Goal: Information Seeking & Learning: Learn about a topic

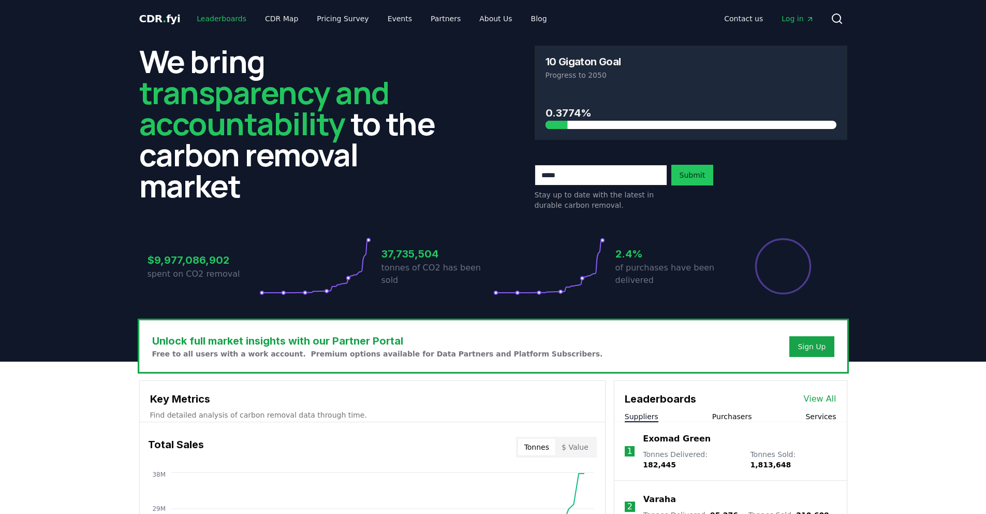
click at [204, 21] on link "Leaderboards" at bounding box center [221, 18] width 66 height 19
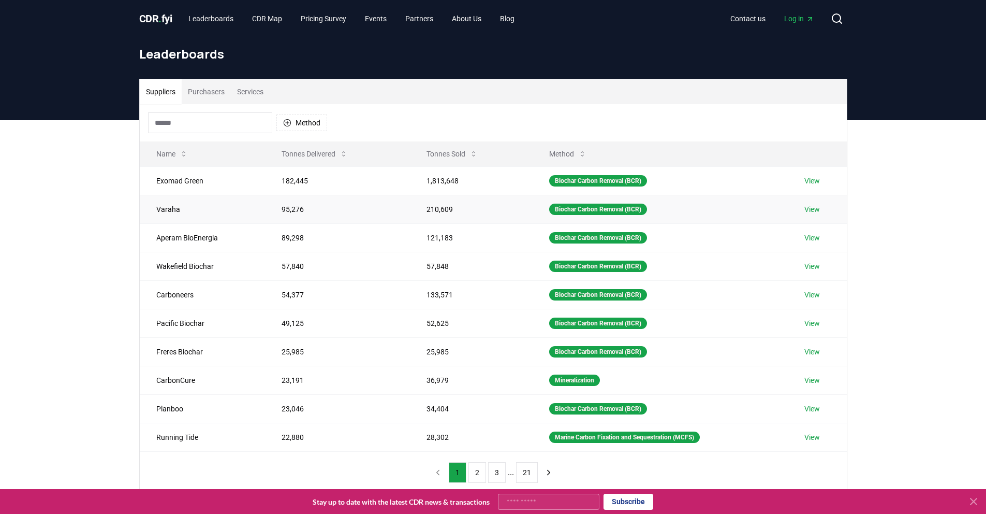
click at [201, 221] on td "Varaha" at bounding box center [203, 209] width 126 height 28
click at [820, 209] on link "View" at bounding box center [813, 209] width 16 height 10
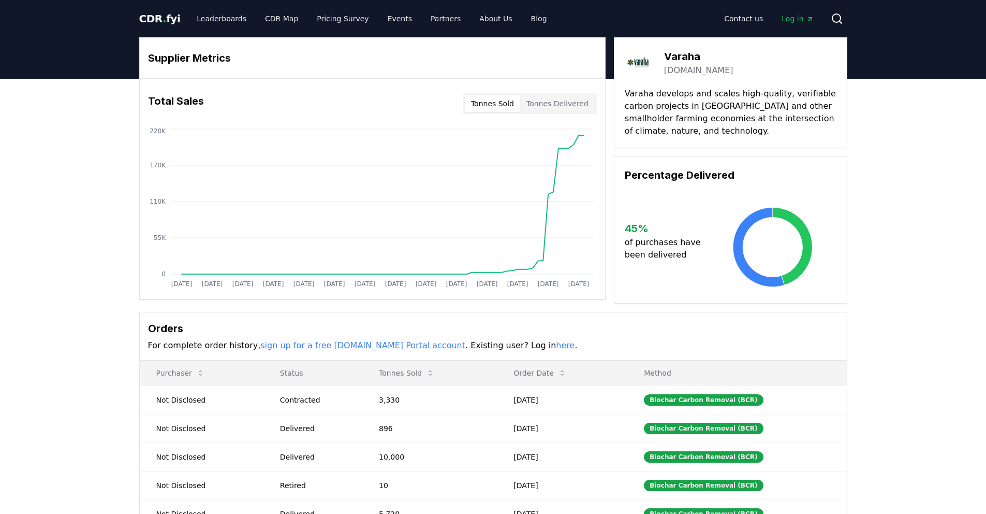
click at [493, 106] on button "Tonnes Sold" at bounding box center [492, 103] width 55 height 17
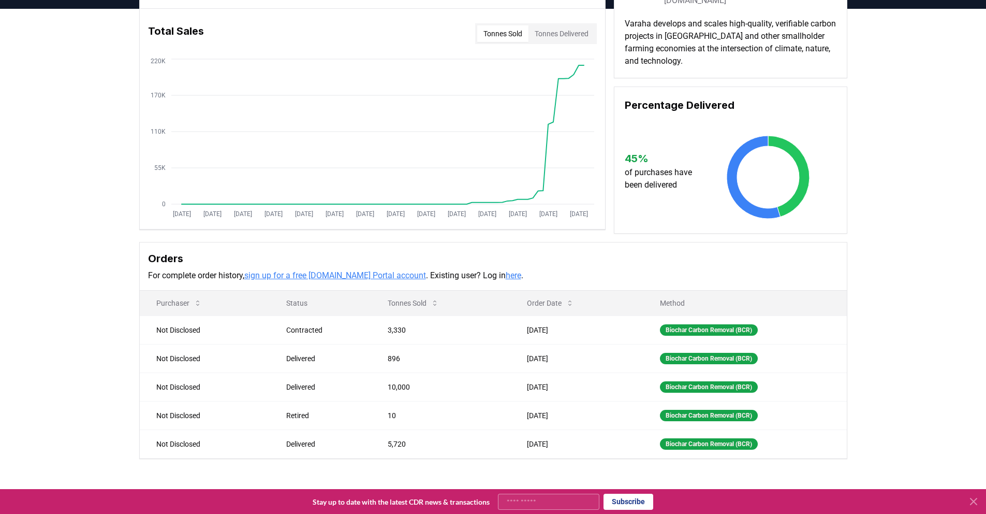
scroll to position [65, 0]
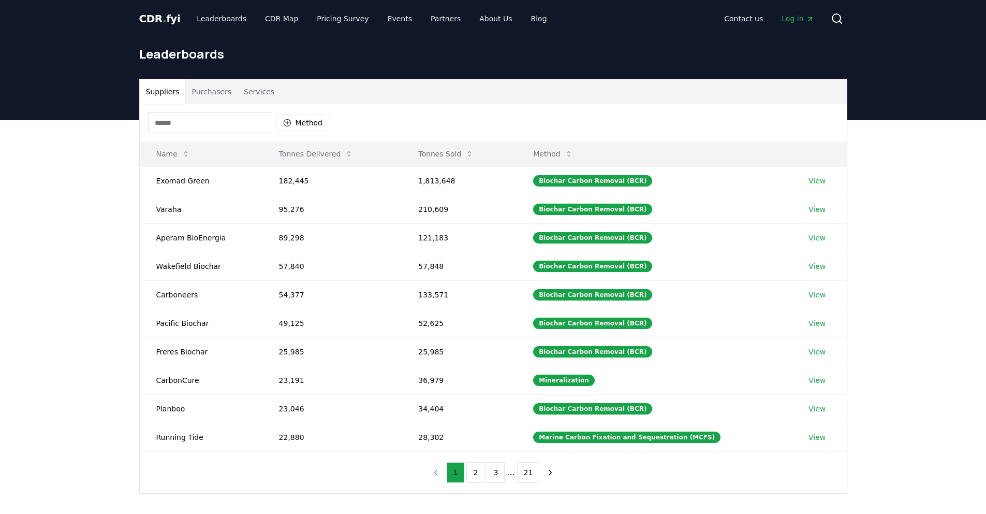
click at [211, 93] on button "Purchasers" at bounding box center [211, 91] width 52 height 25
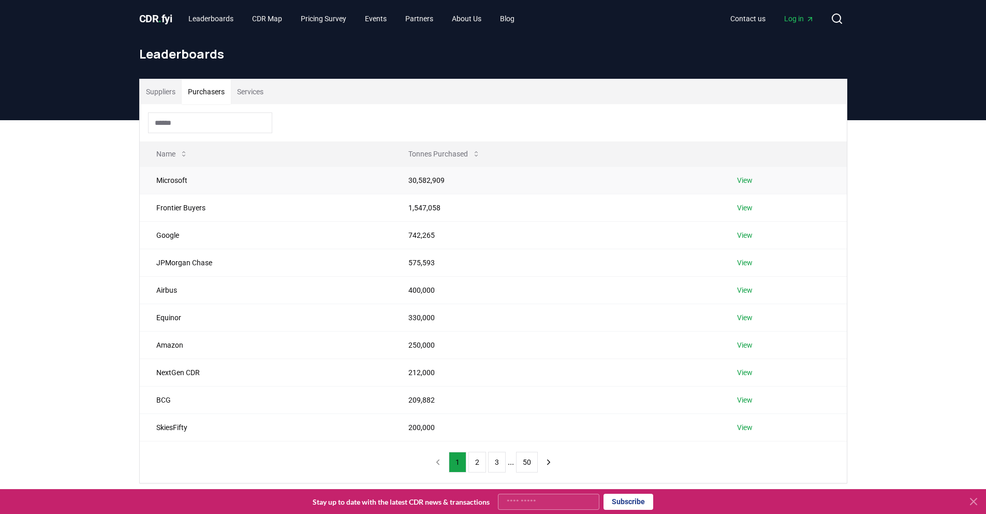
click at [746, 180] on link "View" at bounding box center [745, 180] width 16 height 10
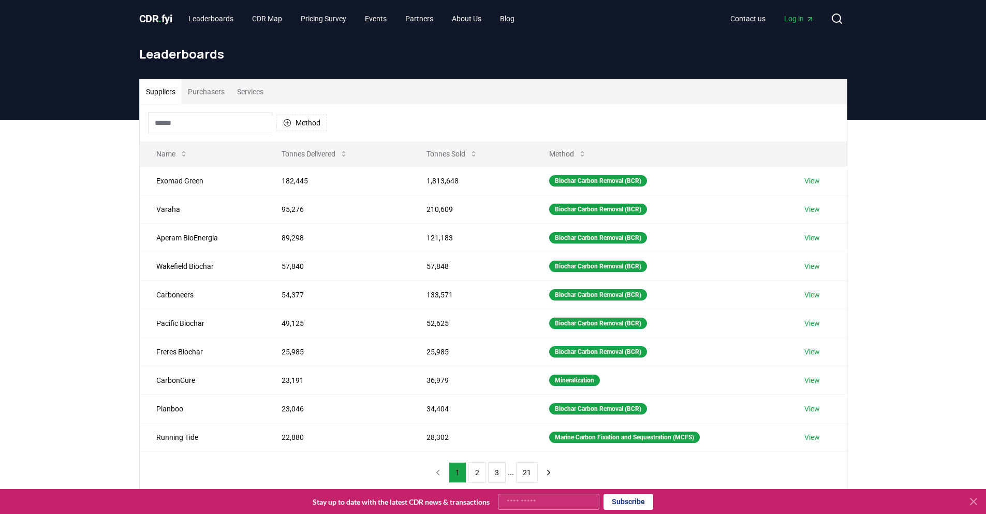
click at [198, 95] on button "Purchasers" at bounding box center [206, 91] width 49 height 25
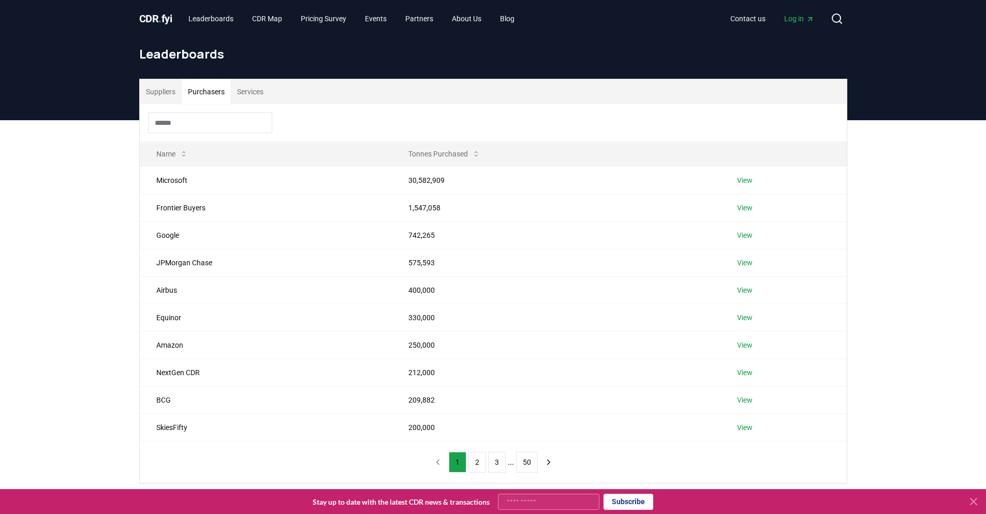
click at [258, 95] on button "Services" at bounding box center [250, 91] width 39 height 25
click at [231, 96] on button "Purchasers" at bounding box center [206, 91] width 49 height 25
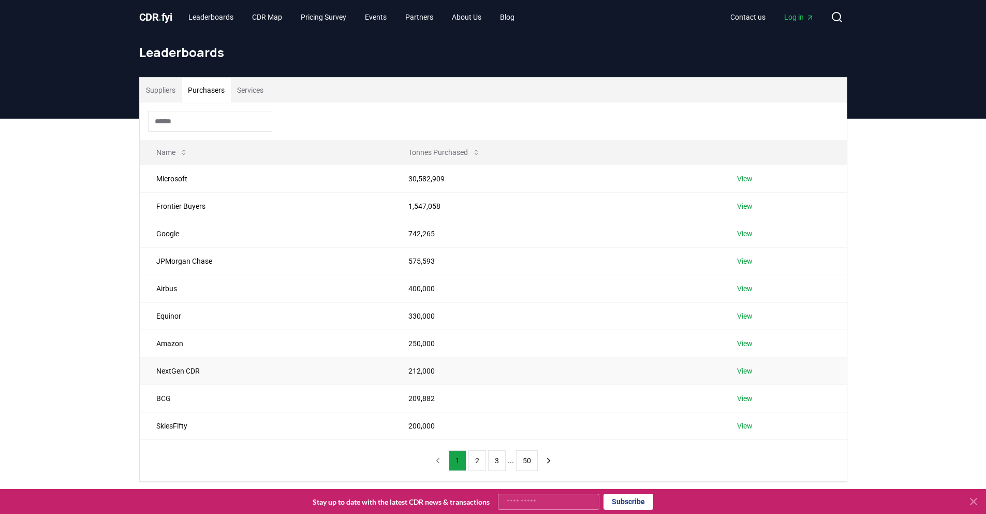
scroll to position [2, 0]
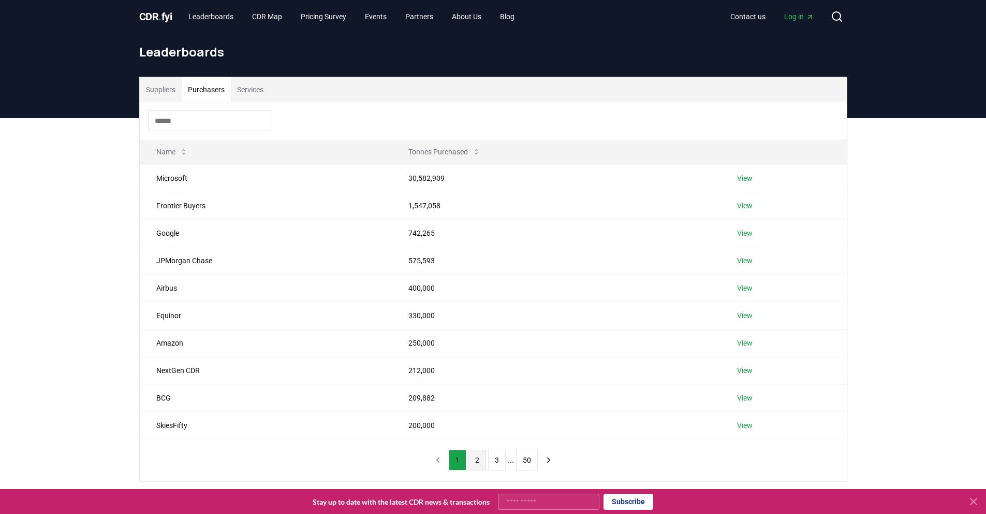
click at [471, 464] on button "2" at bounding box center [478, 459] width 18 height 21
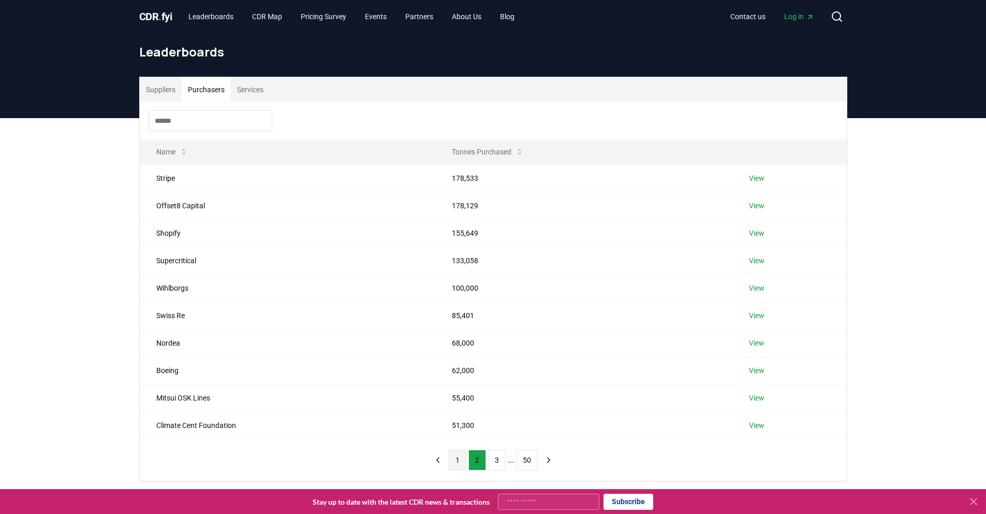
click at [463, 459] on button "1" at bounding box center [458, 459] width 18 height 21
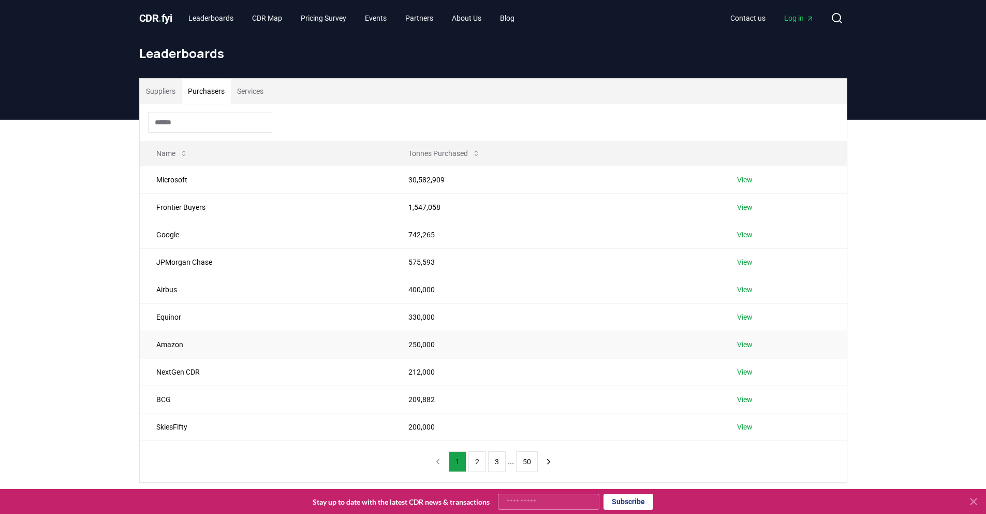
scroll to position [0, 0]
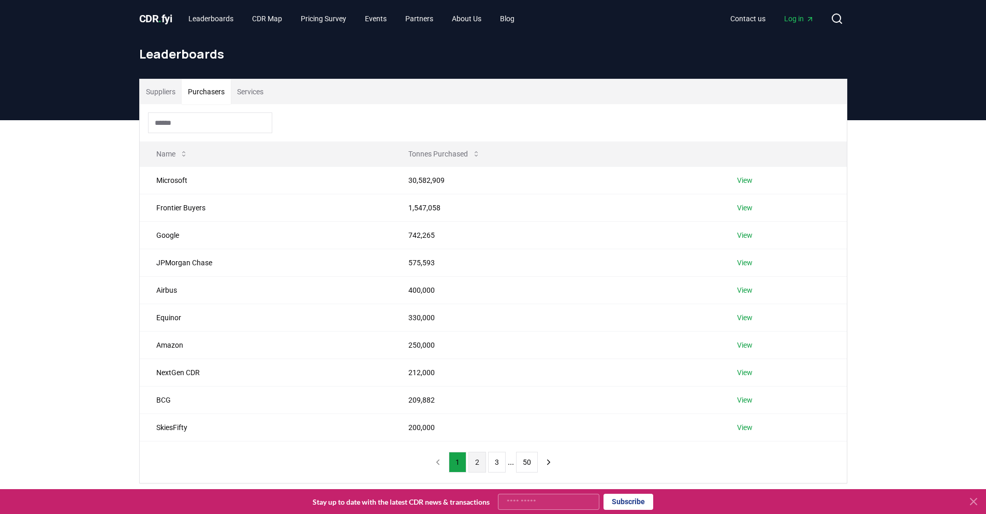
click at [474, 460] on button "2" at bounding box center [478, 462] width 18 height 21
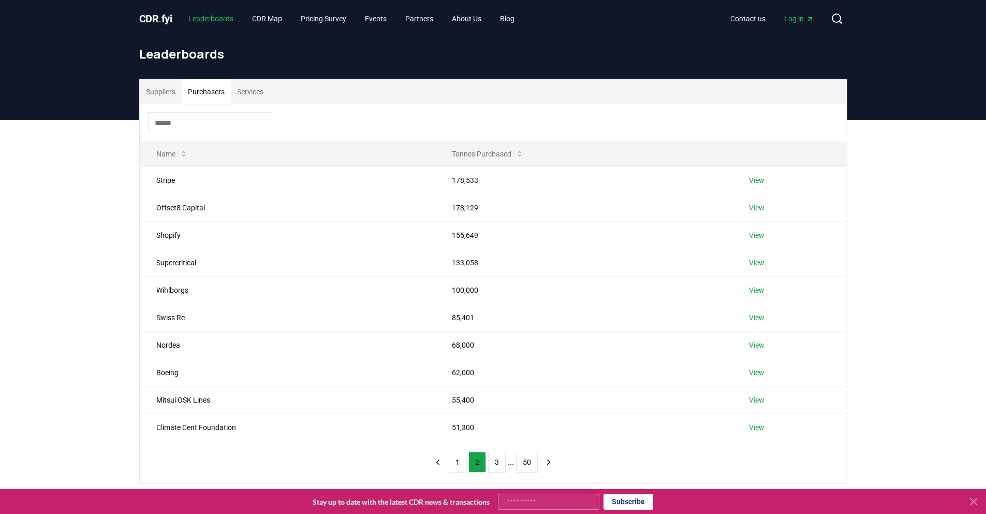
click at [202, 23] on link "Leaderboards" at bounding box center [211, 18] width 62 height 19
click at [162, 99] on button "Suppliers" at bounding box center [161, 91] width 42 height 25
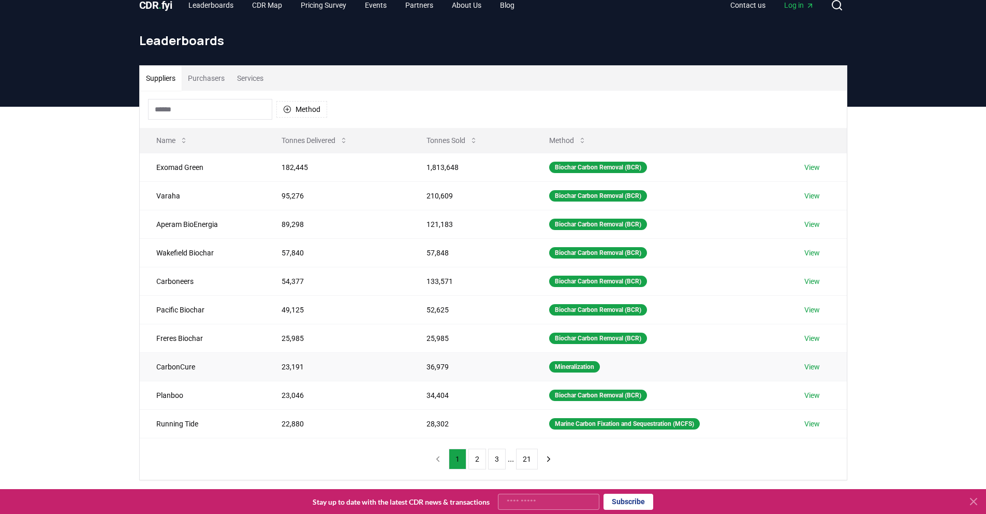
scroll to position [14, 0]
click at [476, 458] on button "2" at bounding box center [478, 458] width 18 height 21
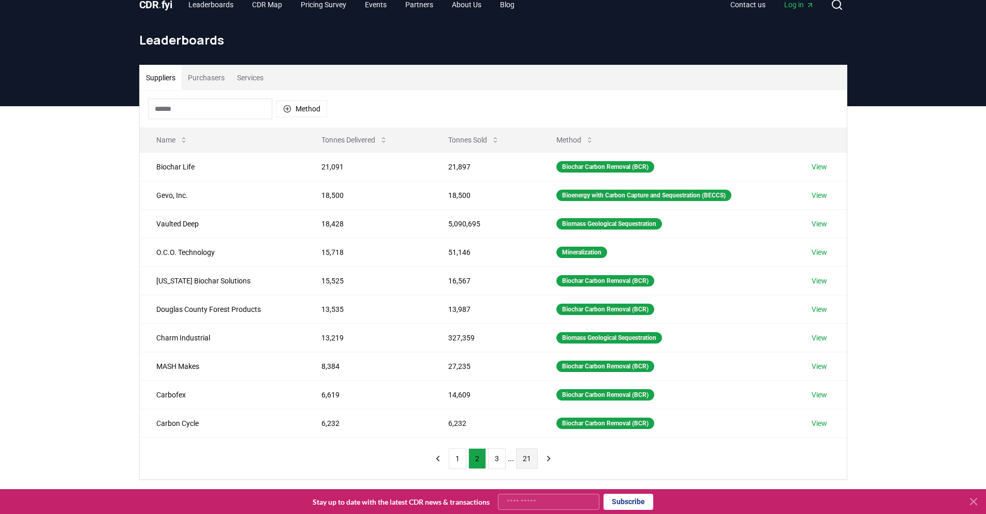
click at [525, 460] on button "21" at bounding box center [527, 458] width 22 height 21
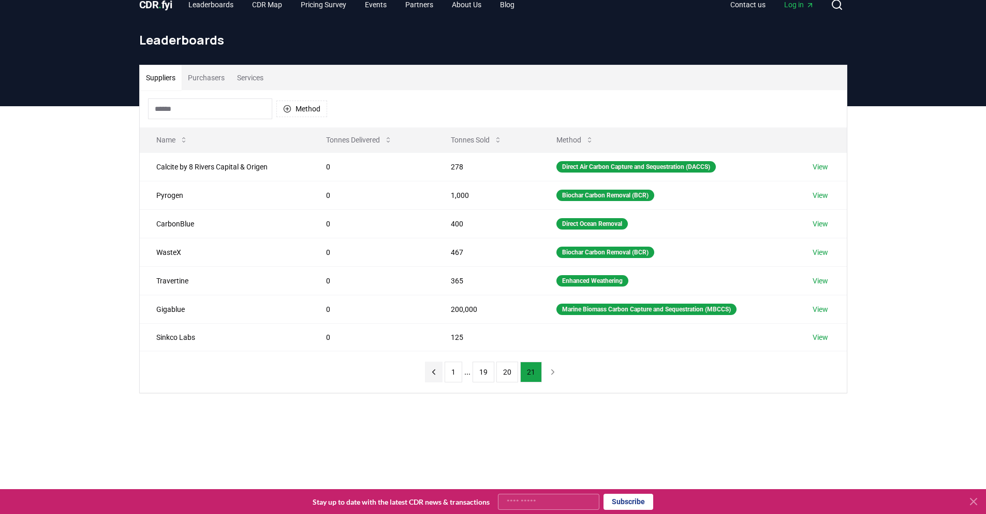
click at [435, 374] on icon "previous page" at bounding box center [433, 371] width 9 height 9
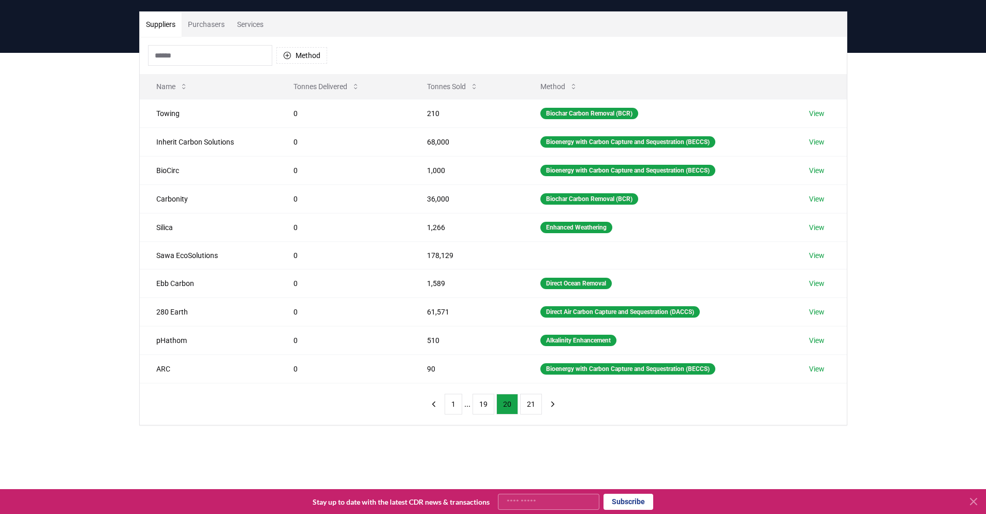
scroll to position [102, 0]
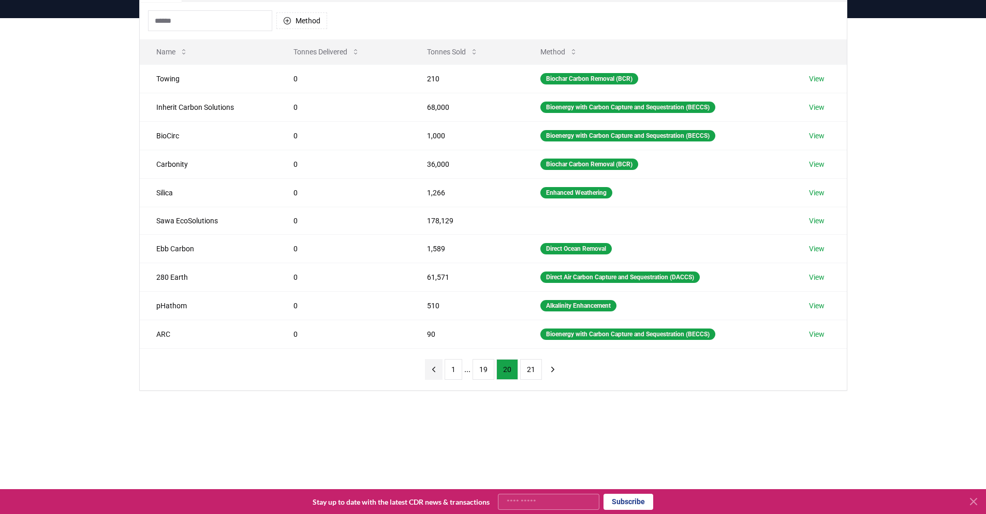
click at [429, 368] on icon "previous page" at bounding box center [433, 369] width 9 height 9
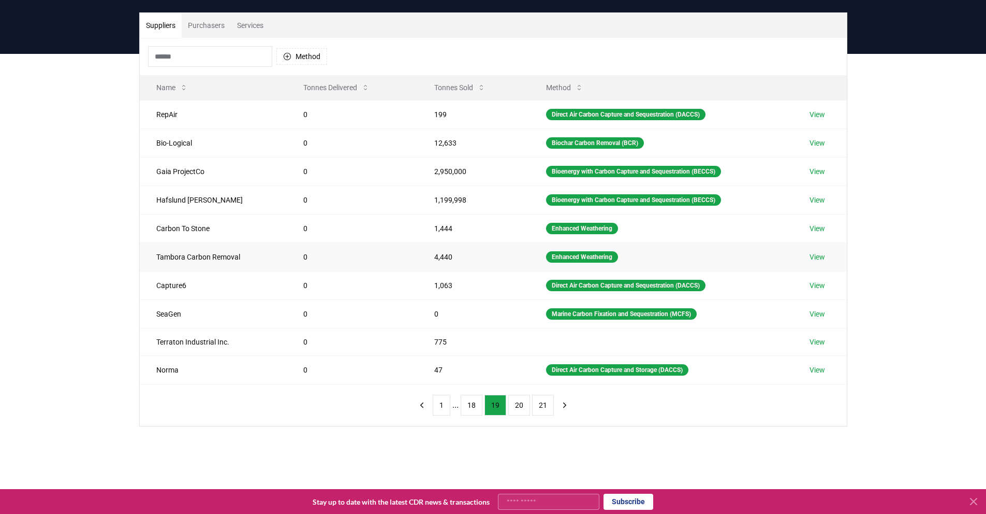
scroll to position [64, 0]
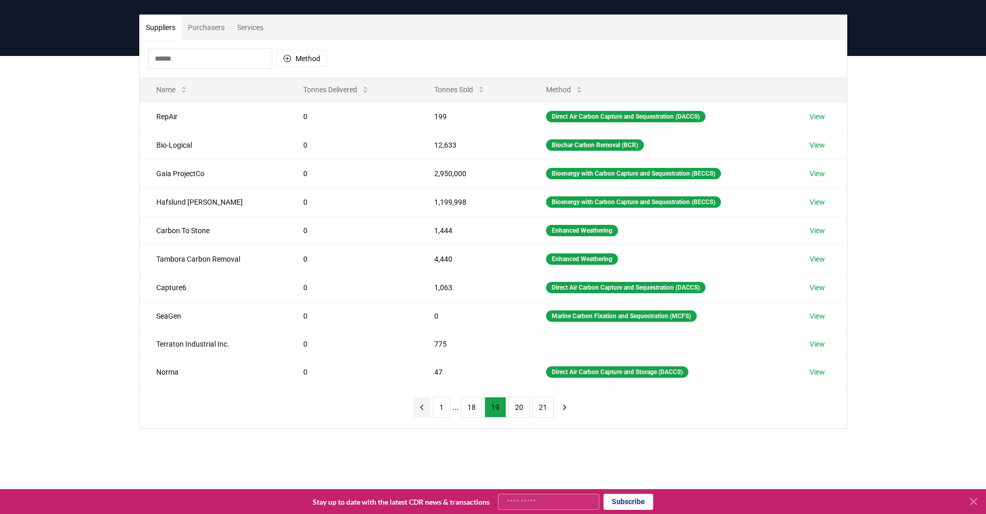
click at [427, 408] on button "previous page" at bounding box center [422, 407] width 18 height 21
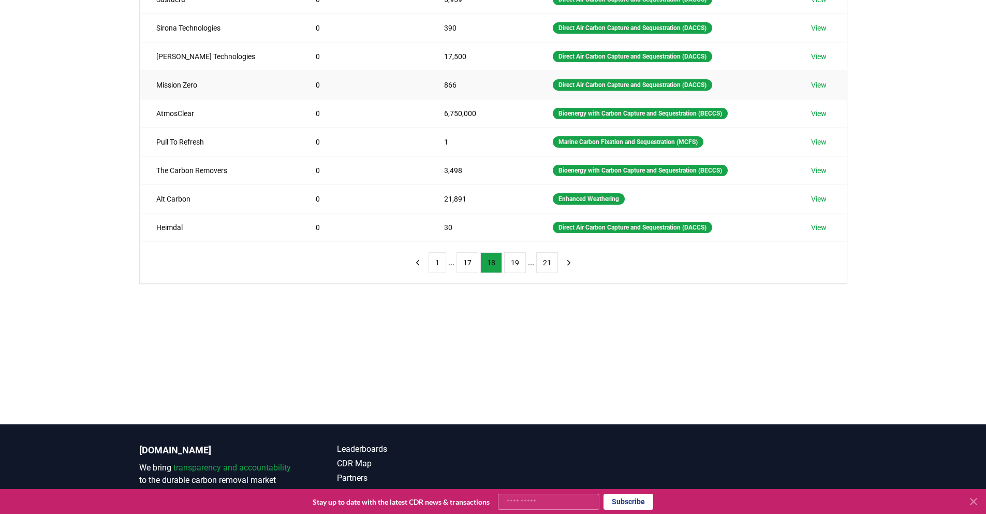
scroll to position [0, 0]
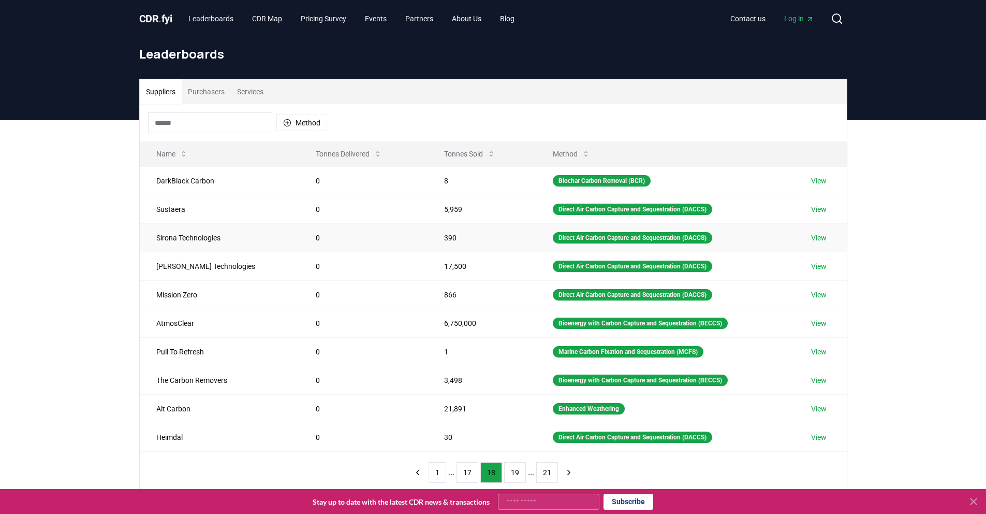
click at [180, 225] on td "Sirona Technologies" at bounding box center [220, 237] width 160 height 28
click at [185, 212] on td "Sustaera" at bounding box center [220, 209] width 160 height 28
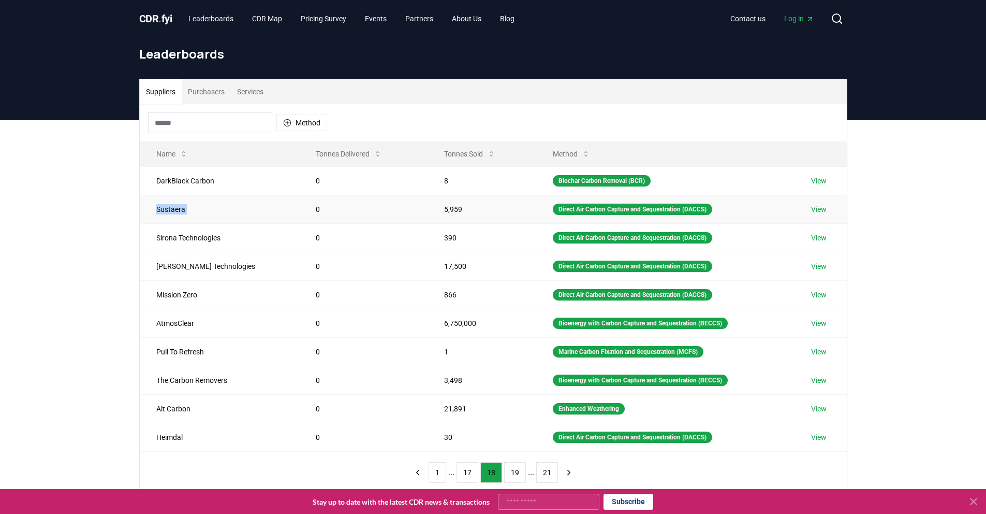
click at [185, 212] on td "Sustaera" at bounding box center [220, 209] width 160 height 28
click at [187, 181] on td "DarkBlack Carbon" at bounding box center [220, 180] width 160 height 28
click at [428, 257] on td "17,500" at bounding box center [482, 266] width 109 height 28
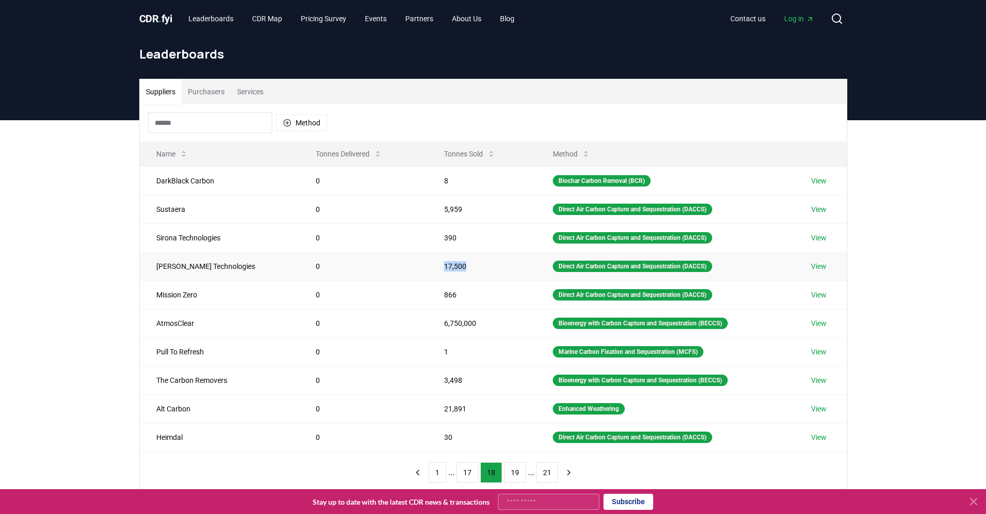
click at [428, 257] on td "17,500" at bounding box center [482, 266] width 109 height 28
click at [431, 240] on td "390" at bounding box center [482, 237] width 109 height 28
